Goal: Task Accomplishment & Management: Manage account settings

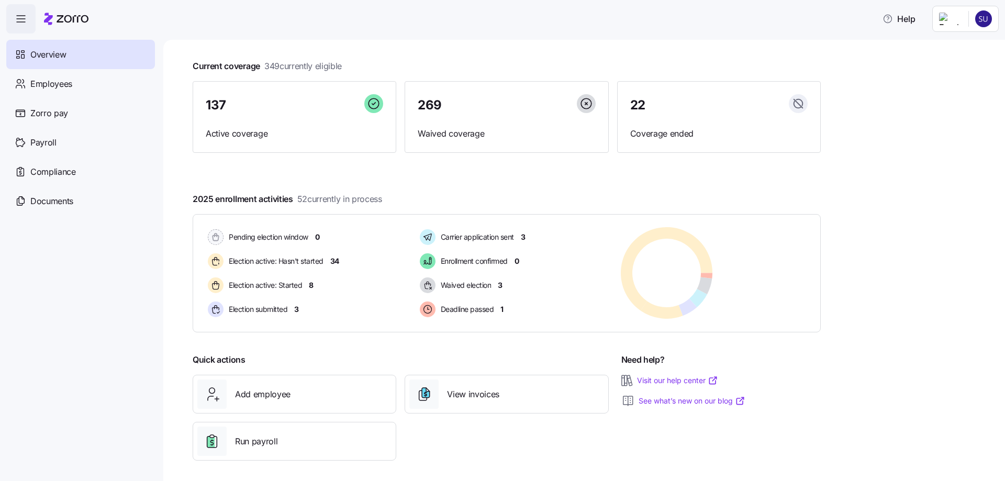
scroll to position [54, 0]
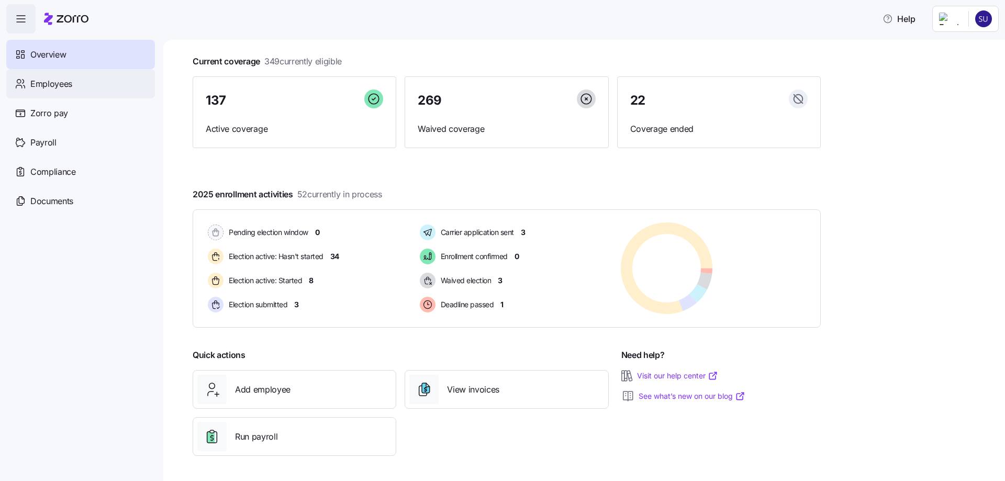
click at [111, 87] on div "Employees" at bounding box center [80, 83] width 149 height 29
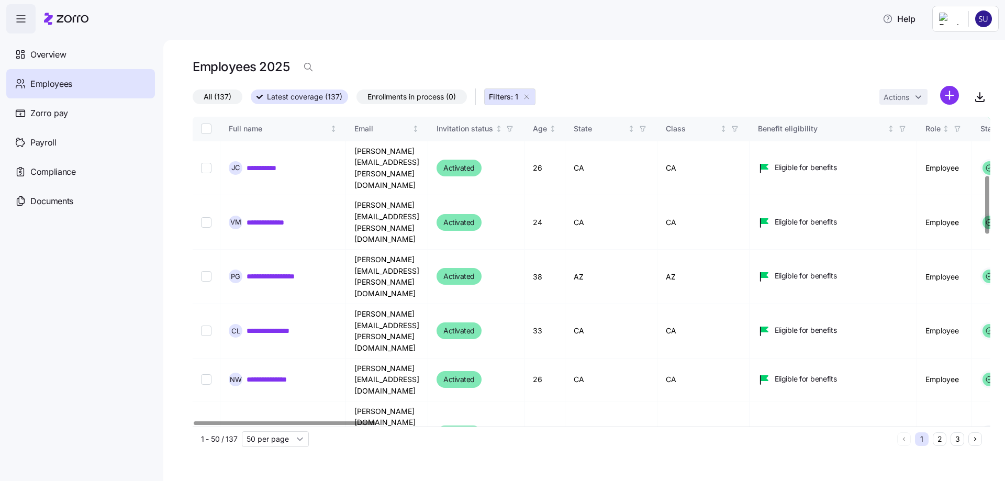
scroll to position [576, 0]
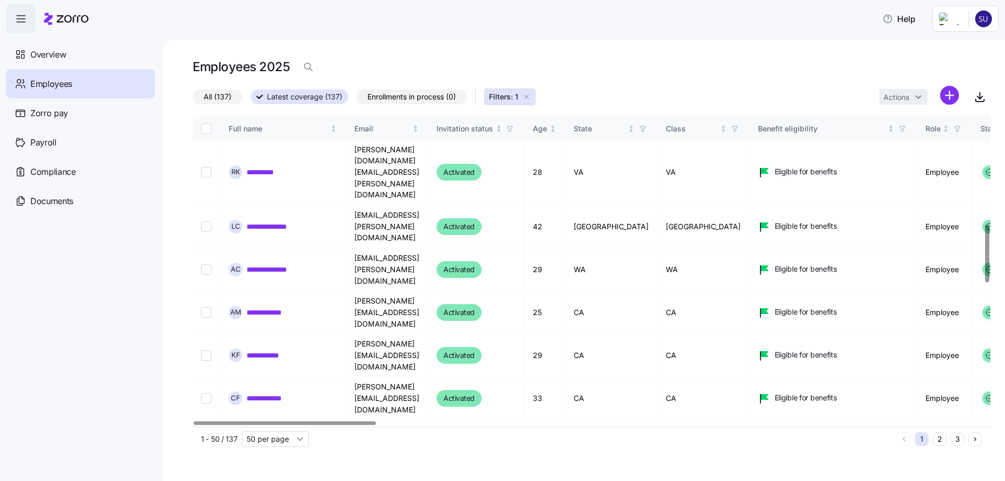
click at [506, 101] on span "Filters: 1" at bounding box center [503, 97] width 29 height 10
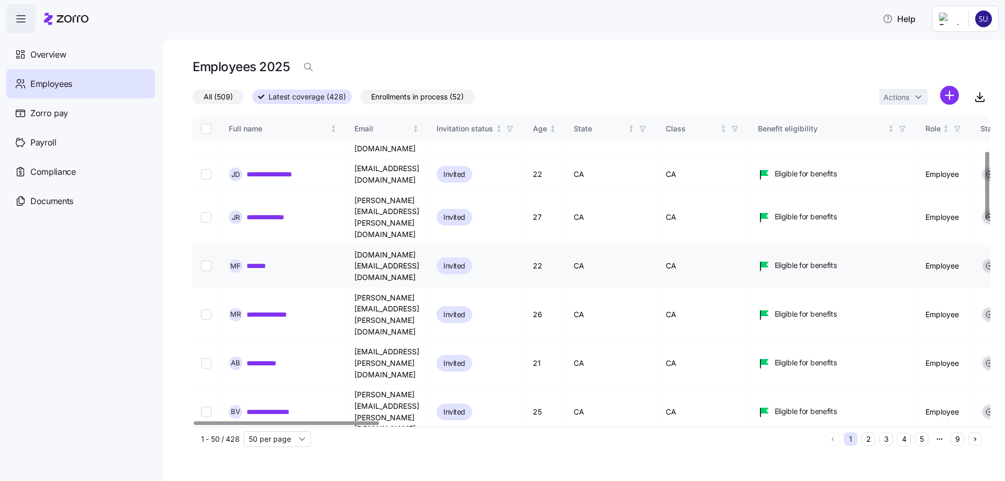
scroll to position [157, 0]
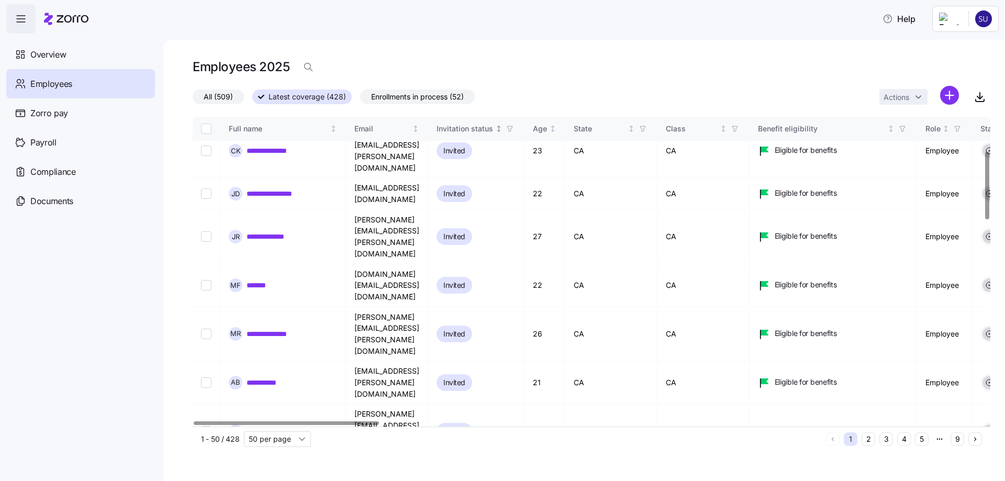
click at [513, 130] on icon "button" at bounding box center [509, 128] width 7 height 7
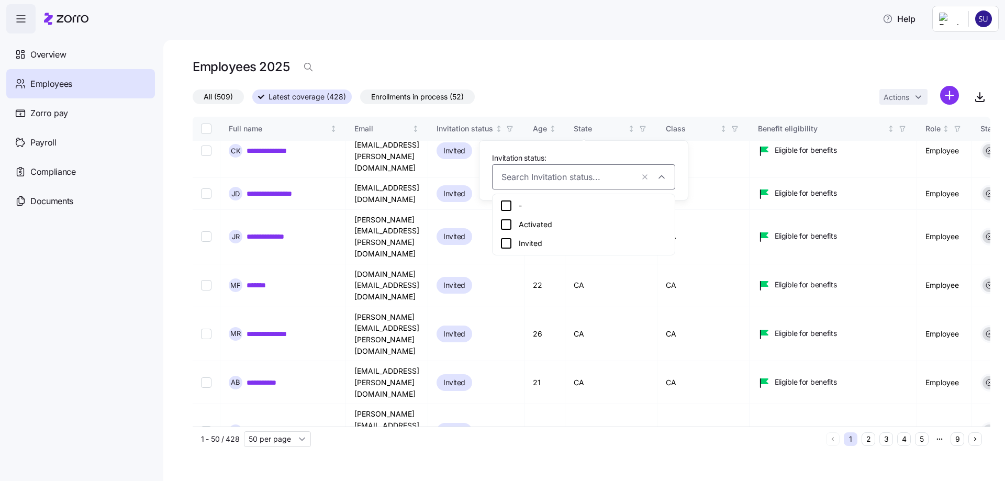
click at [557, 219] on div "Activated" at bounding box center [583, 224] width 167 height 13
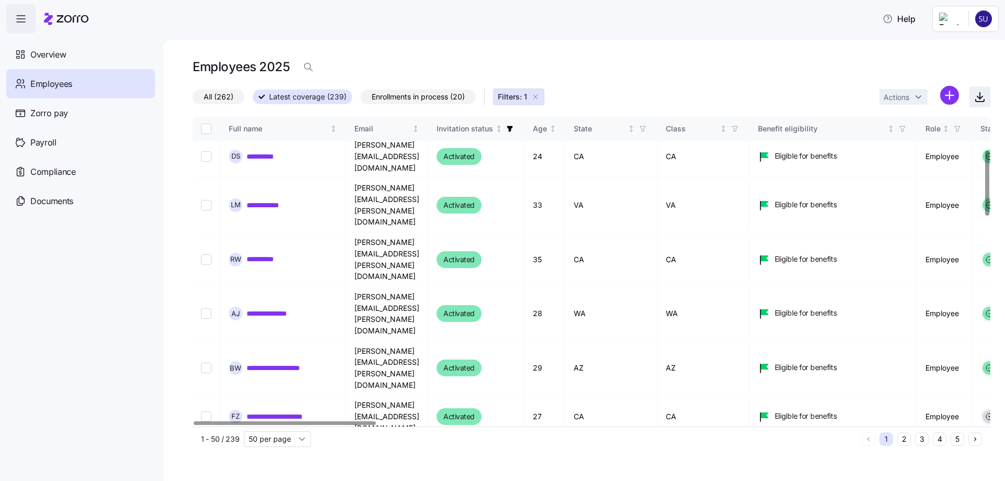
click at [985, 101] on icon "button" at bounding box center [979, 97] width 13 height 13
